Goal: Information Seeking & Learning: Learn about a topic

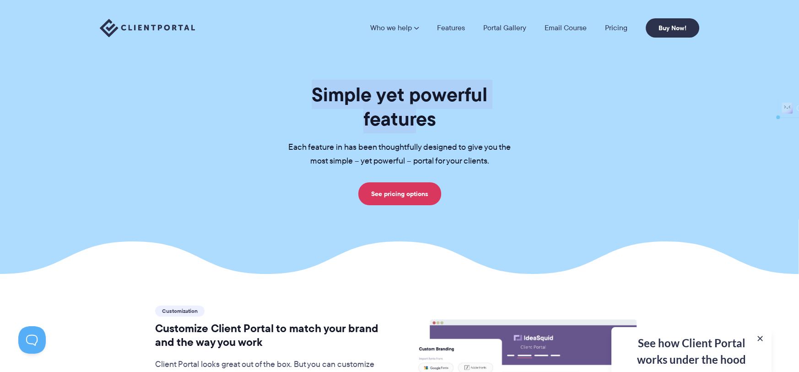
drag, startPoint x: 0, startPoint y: 0, endPoint x: 504, endPoint y: -38, distance: 505.3
click at [504, 0] on html "Who we help Who we help View pricing Agencies See how Client Portal can help gi…" at bounding box center [399, 186] width 799 height 372
